Goal: Task Accomplishment & Management: Manage account settings

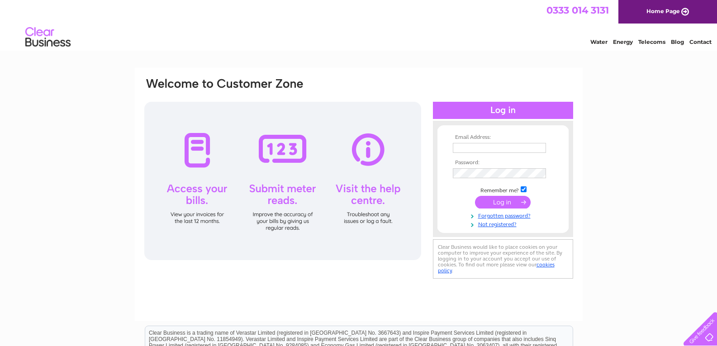
type input "[EMAIL_ADDRESS][DOMAIN_NAME]"
click at [494, 202] on input "submit" at bounding box center [503, 202] width 56 height 13
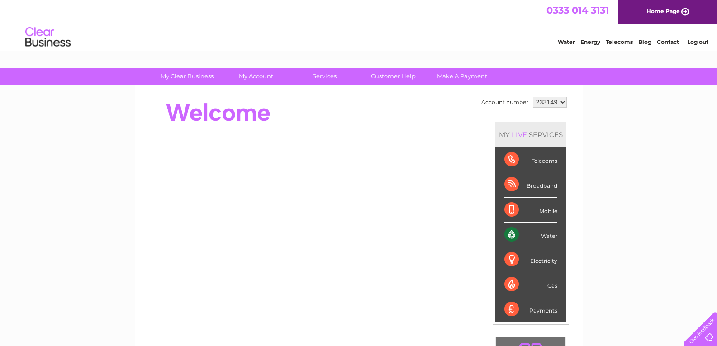
click at [697, 42] on link "Log out" at bounding box center [697, 41] width 21 height 7
